Goal: Contribute content

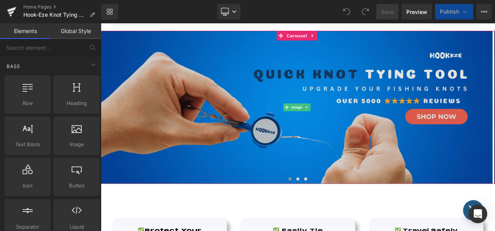
scroll to position [17, 0]
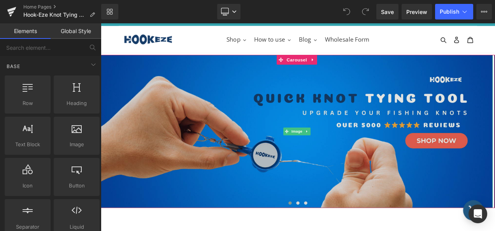
click at [279, 146] on img at bounding box center [335, 152] width 468 height 183
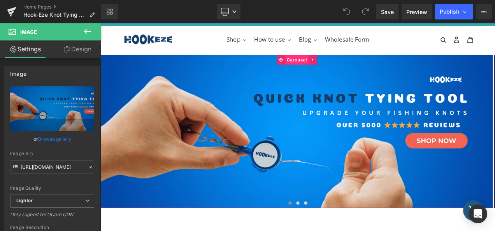
click at [331, 68] on span "Carousel" at bounding box center [335, 67] width 28 height 12
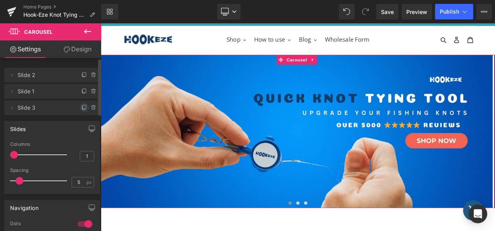
click at [81, 107] on icon at bounding box center [84, 108] width 6 height 6
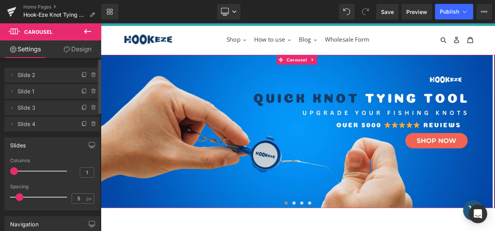
click at [51, 125] on span "Slide 4" at bounding box center [45, 124] width 54 height 15
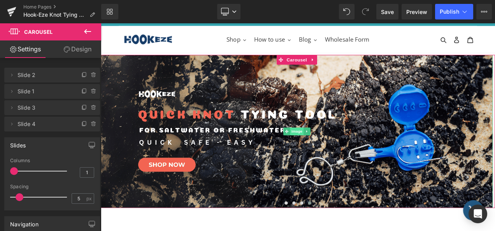
click at [336, 156] on span "Image" at bounding box center [335, 152] width 16 height 9
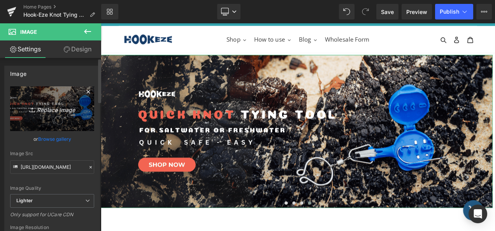
click at [47, 108] on icon "Replace Image" at bounding box center [52, 109] width 62 height 10
type input "C:\fakepath\10.4 cm (1966 x 768 px) (14).png"
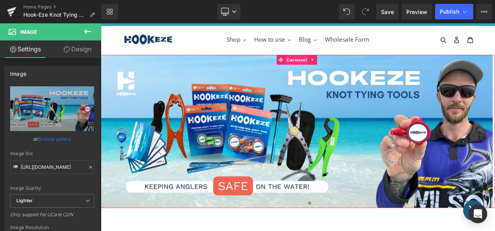
click at [332, 65] on span "Carousel" at bounding box center [335, 67] width 28 height 12
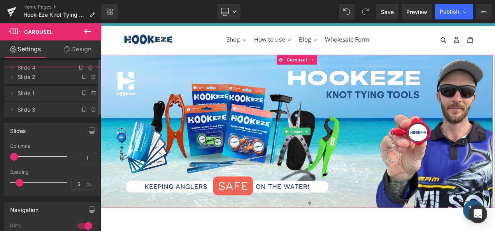
drag, startPoint x: 20, startPoint y: 124, endPoint x: 30, endPoint y: 68, distance: 56.1
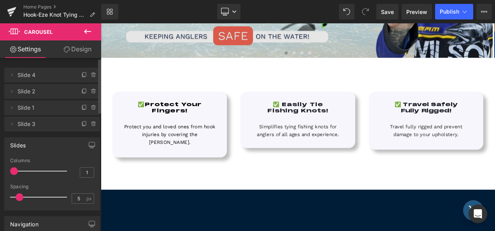
scroll to position [196, 0]
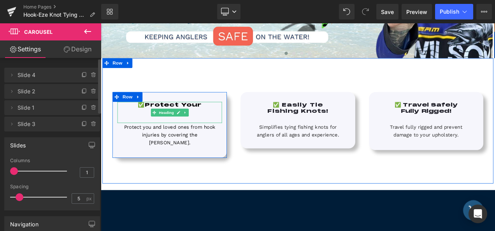
click at [221, 125] on h1 "Fingers!" at bounding box center [183, 128] width 125 height 7
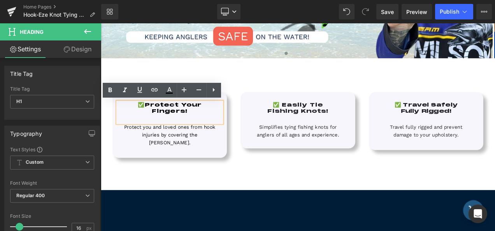
click at [181, 122] on span "Protect Your" at bounding box center [187, 121] width 68 height 8
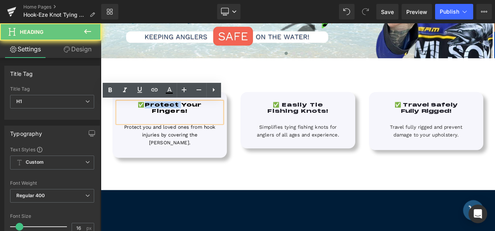
click at [181, 122] on span "Protect Your" at bounding box center [187, 121] width 68 height 8
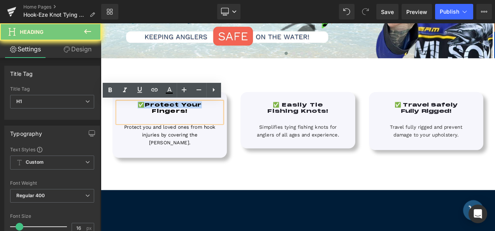
click at [181, 122] on span "Protect Your" at bounding box center [187, 121] width 68 height 8
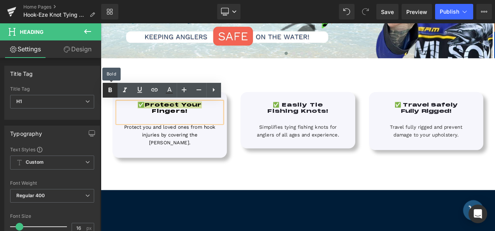
click at [112, 89] on icon at bounding box center [109, 90] width 9 height 9
click at [111, 89] on icon at bounding box center [111, 90] width 4 height 5
drag, startPoint x: 206, startPoint y: 130, endPoint x: 155, endPoint y: 119, distance: 52.3
click at [155, 119] on div "✅ Protect Your Fingers!" at bounding box center [183, 129] width 125 height 25
click at [112, 91] on icon at bounding box center [109, 90] width 9 height 9
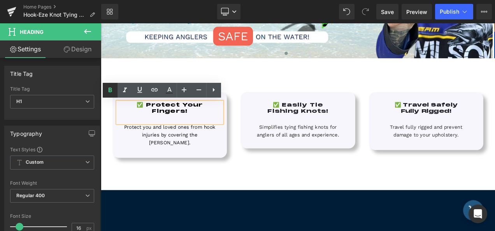
click at [111, 91] on icon at bounding box center [109, 90] width 9 height 9
click at [282, 91] on div "✅ Protect Your Fingers! Heading Protect you and loved ones from hook injuries b…" at bounding box center [336, 140] width 467 height 150
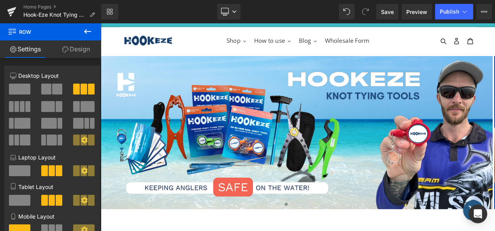
scroll to position [12, 0]
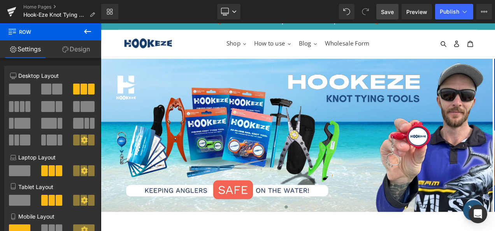
click at [394, 11] on span "Save" at bounding box center [387, 12] width 13 height 8
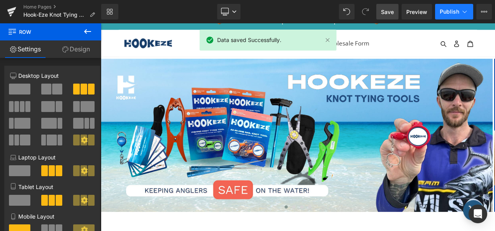
click at [451, 14] on span "Publish" at bounding box center [449, 12] width 19 height 6
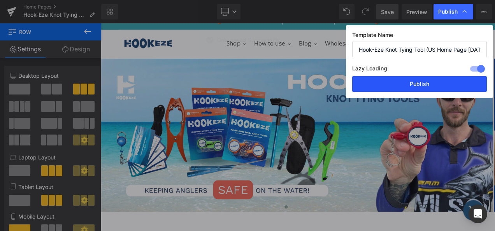
click at [427, 84] on button "Publish" at bounding box center [419, 84] width 135 height 16
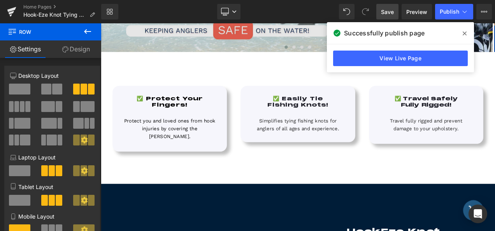
scroll to position [203, 0]
